Goal: Navigation & Orientation: Find specific page/section

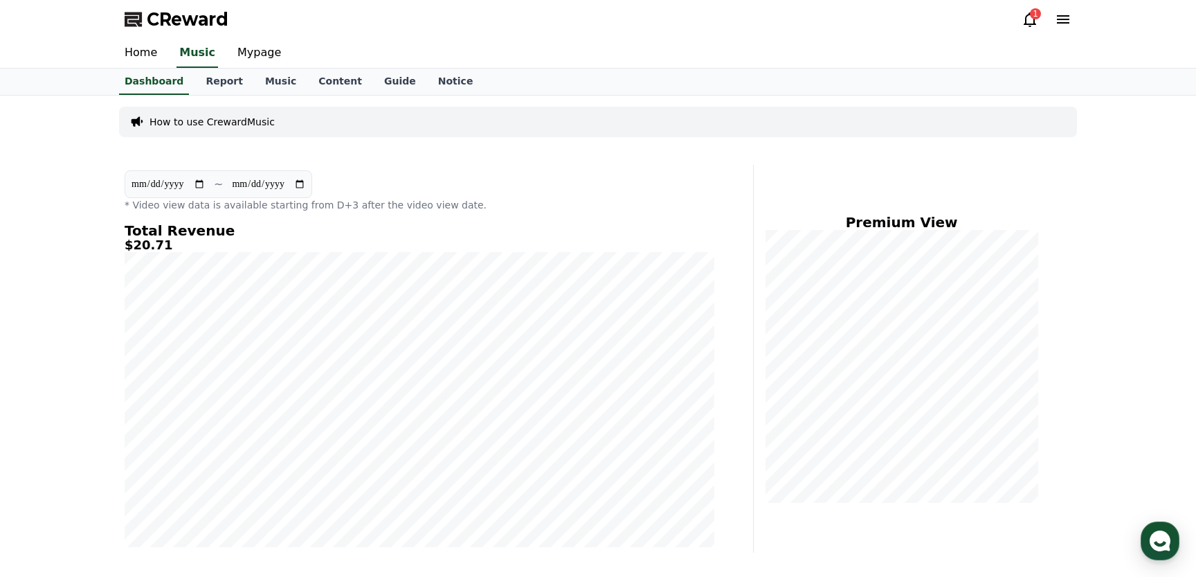
click at [1031, 21] on icon at bounding box center [1030, 19] width 17 height 17
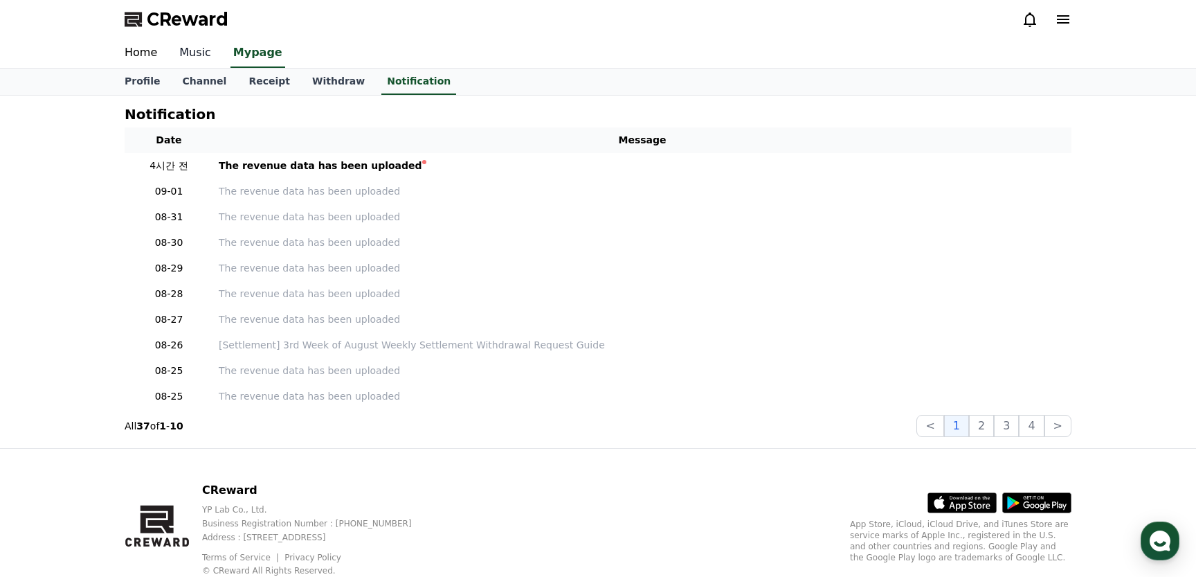
click at [194, 55] on link "Music" at bounding box center [195, 53] width 54 height 29
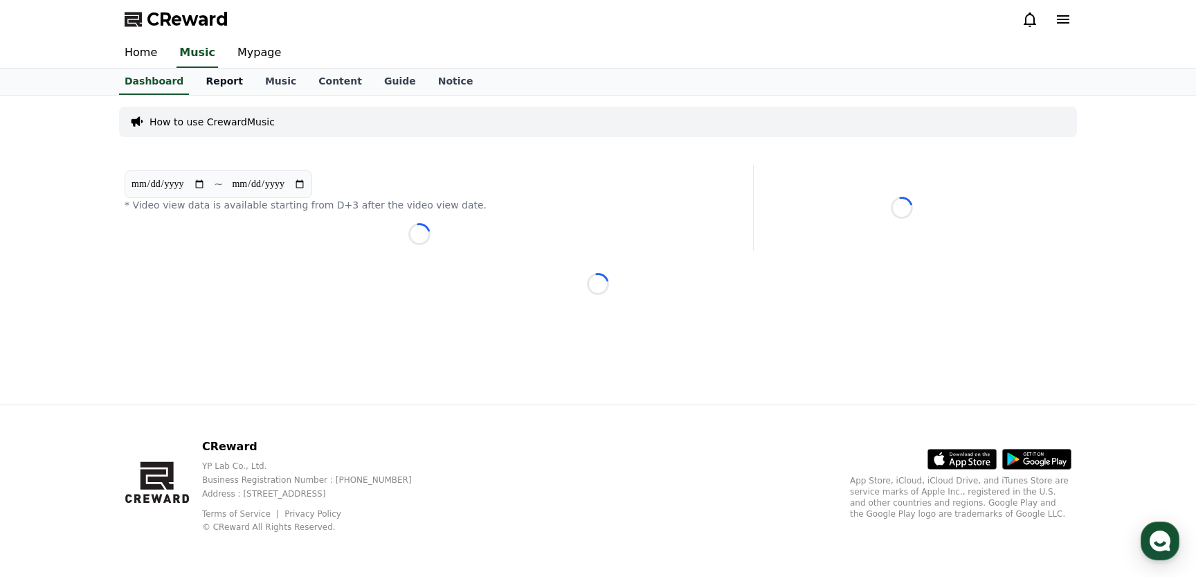
click at [209, 86] on link "Report" at bounding box center [225, 82] width 60 height 26
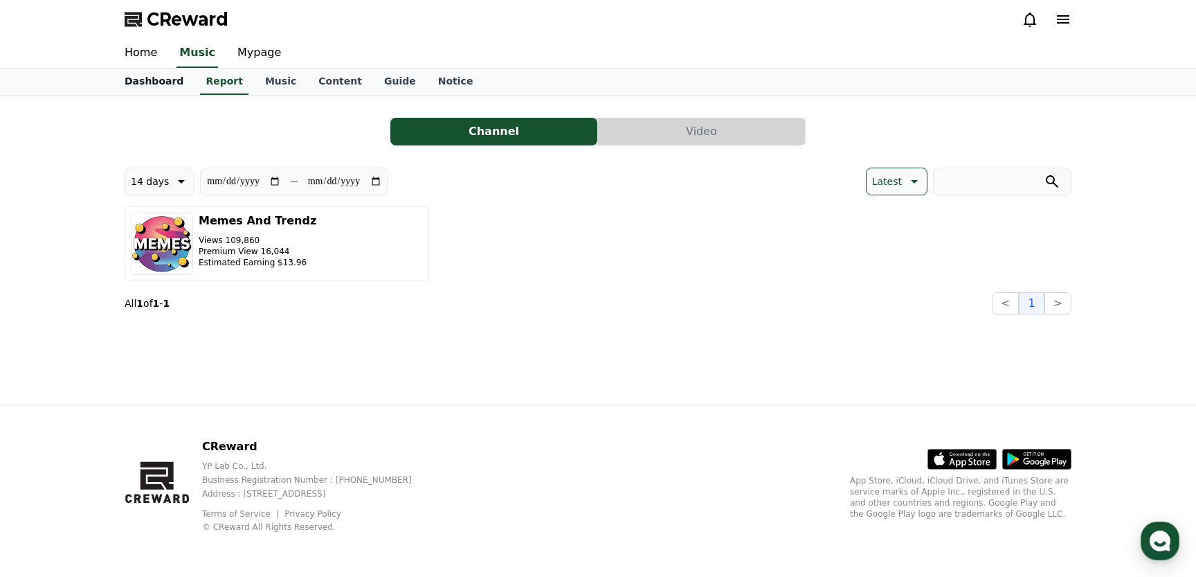
click at [161, 81] on link "Dashboard" at bounding box center [154, 82] width 81 height 26
